Goal: Task Accomplishment & Management: Use online tool/utility

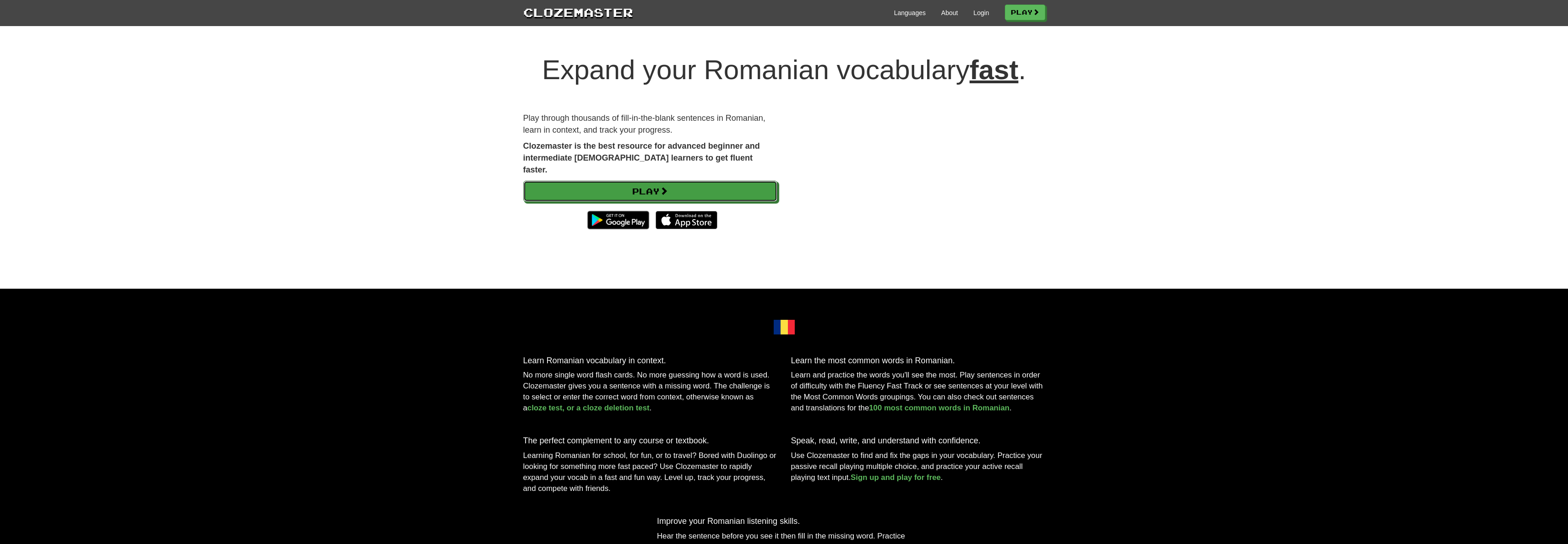
click at [668, 187] on span at bounding box center [663, 191] width 8 height 8
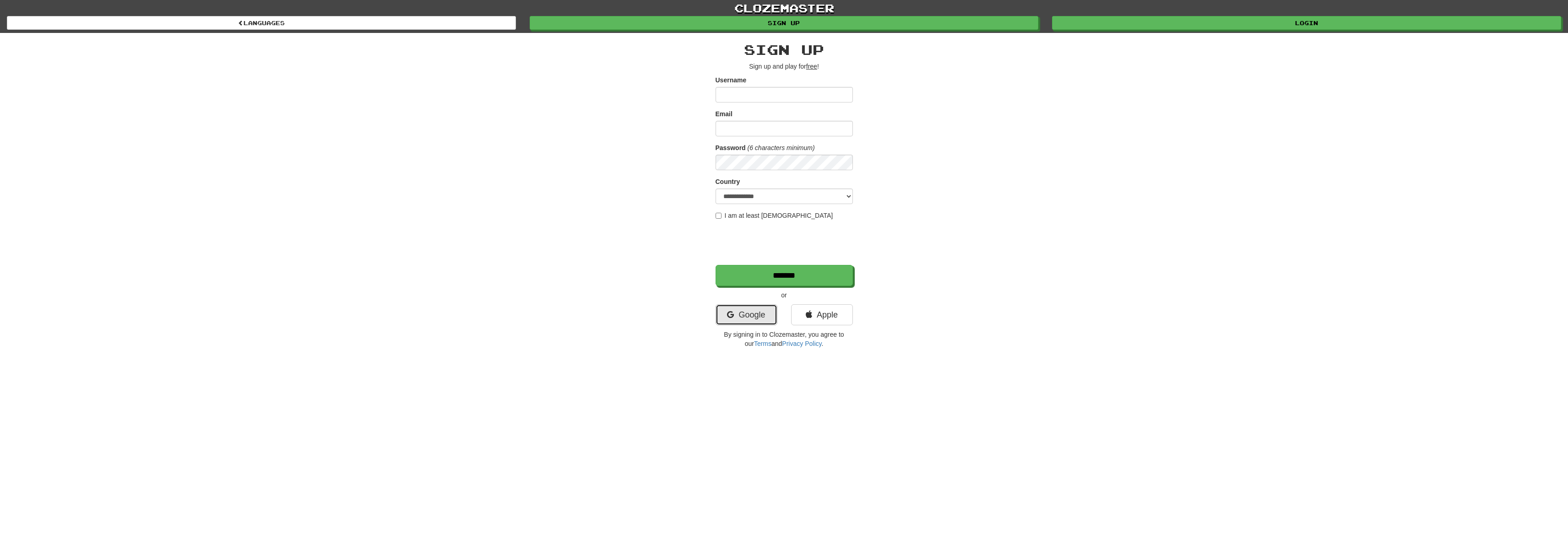
click at [762, 309] on link "Google" at bounding box center [746, 315] width 62 height 21
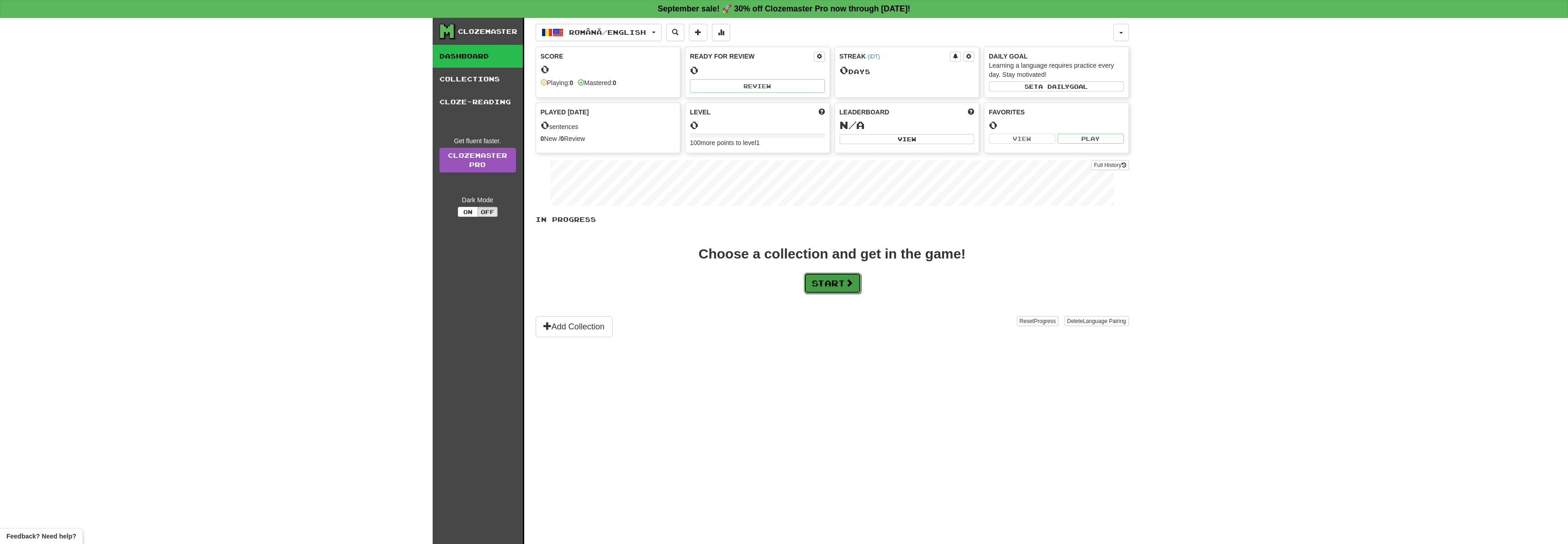
click at [819, 280] on button "Start" at bounding box center [833, 283] width 57 height 21
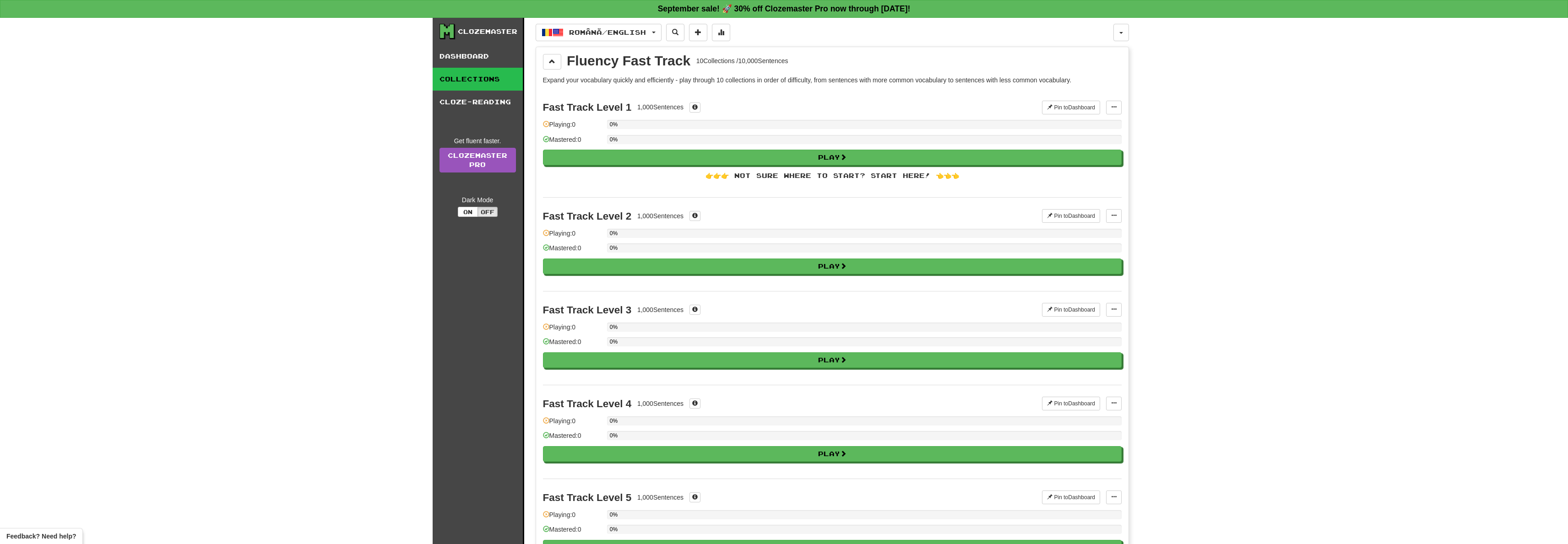
click at [841, 175] on div "👉👉👉 Not sure where to start? Start here! 👈👈👈" at bounding box center [832, 175] width 579 height 9
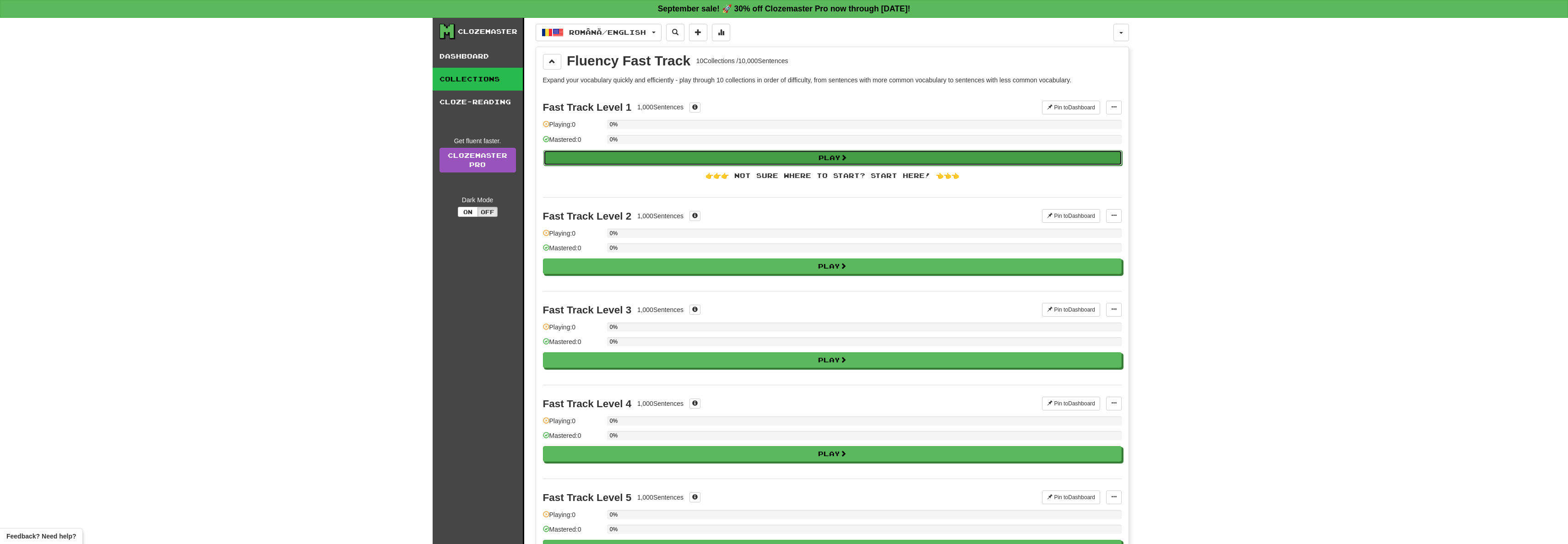
click at [839, 153] on button "Play" at bounding box center [833, 158] width 579 height 15
select select "**"
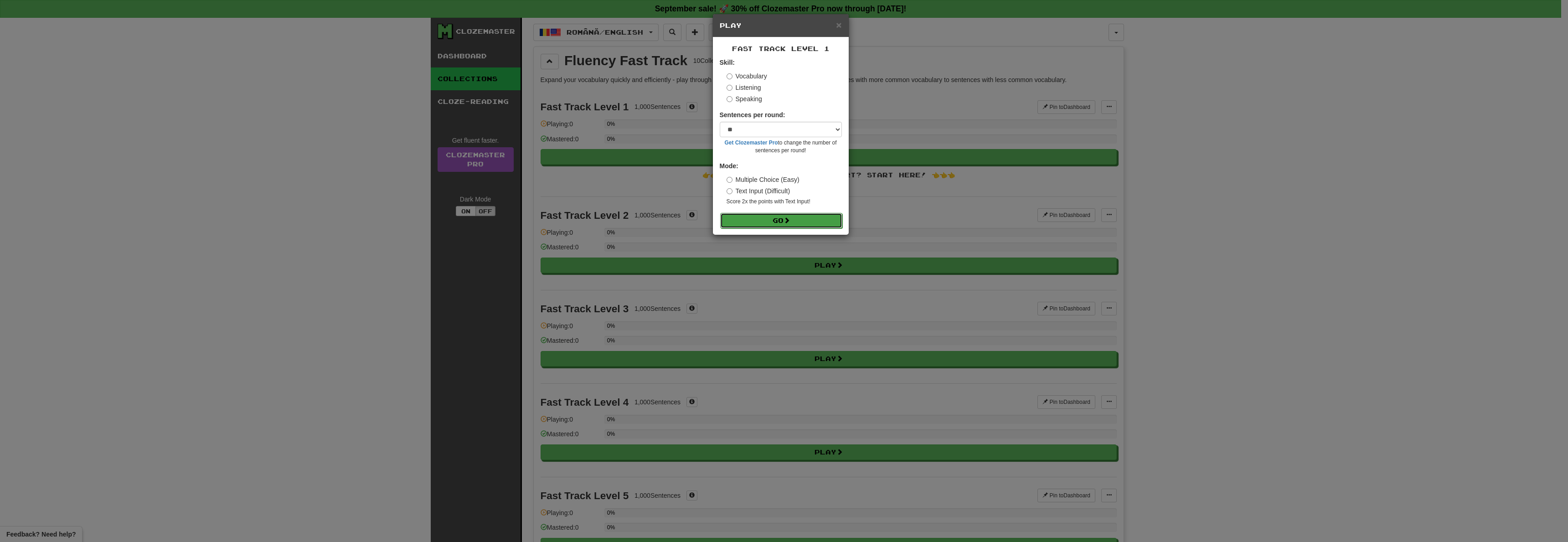
click at [782, 215] on button "Go" at bounding box center [781, 220] width 122 height 15
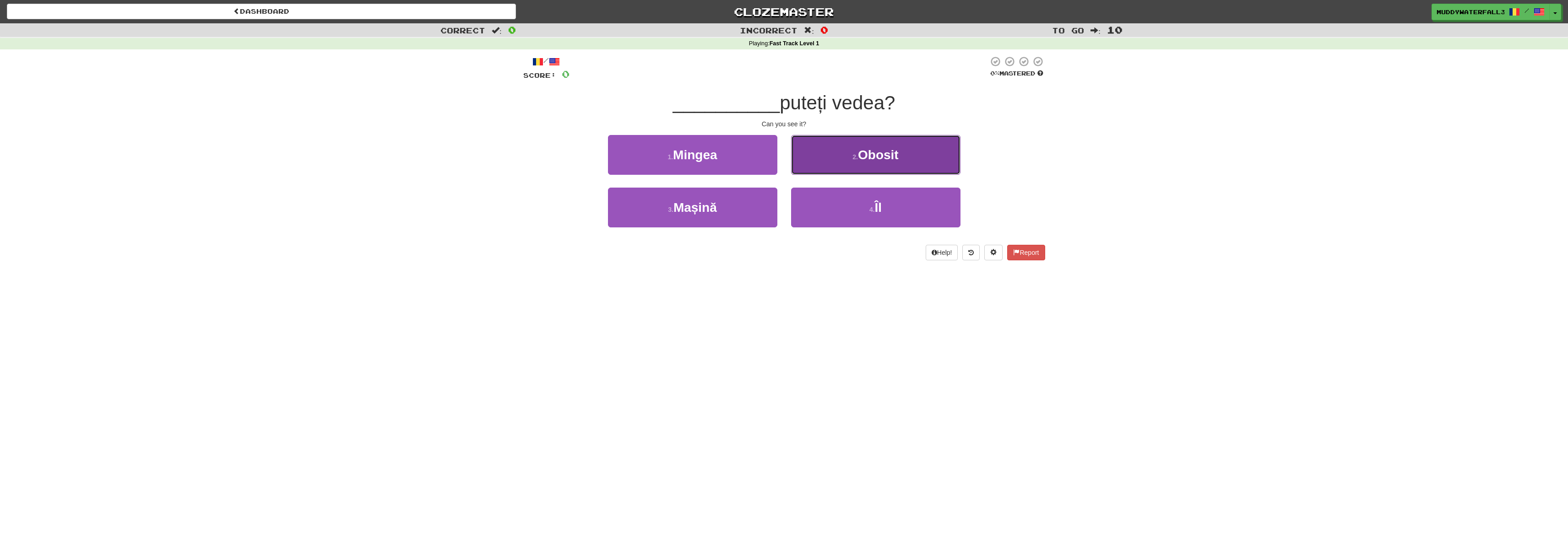
click at [869, 159] on span "Obosit" at bounding box center [878, 155] width 41 height 14
